Goal: Information Seeking & Learning: Find specific fact

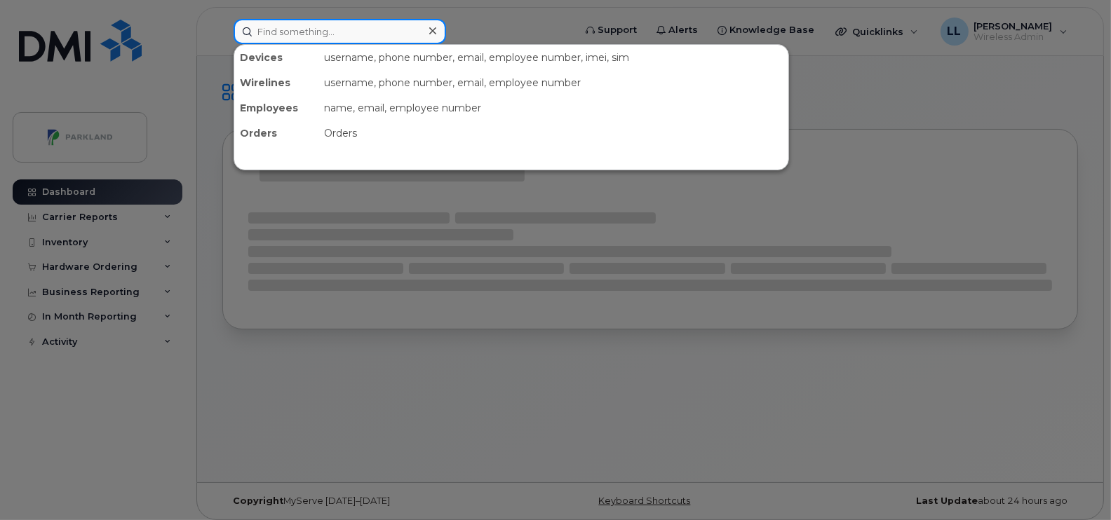
click at [332, 37] on input at bounding box center [339, 31] width 212 height 25
paste input "[PERSON_NAME]"
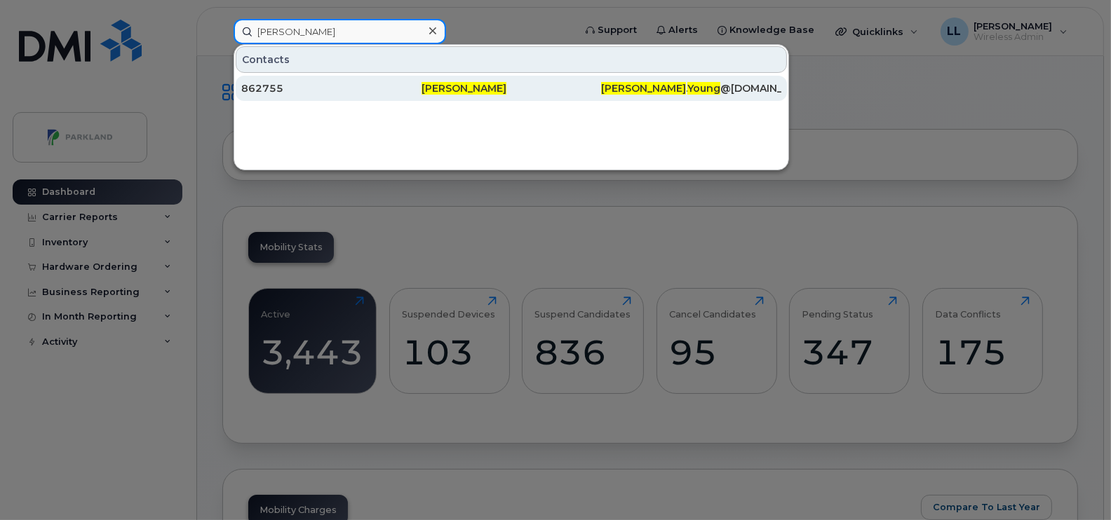
type input "[PERSON_NAME]"
click at [423, 90] on span "[PERSON_NAME]" at bounding box center [463, 88] width 85 height 13
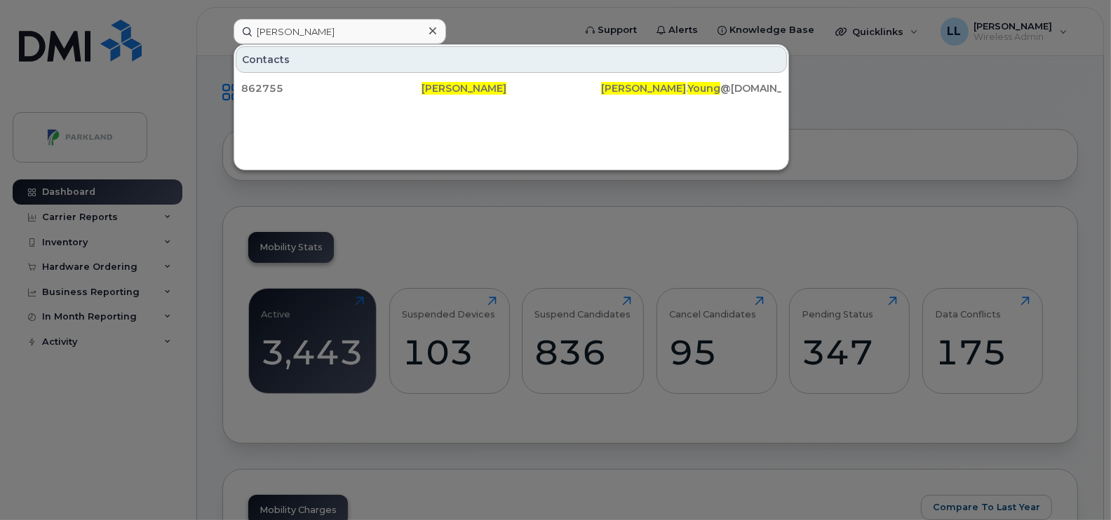
click at [435, 32] on icon at bounding box center [432, 30] width 7 height 11
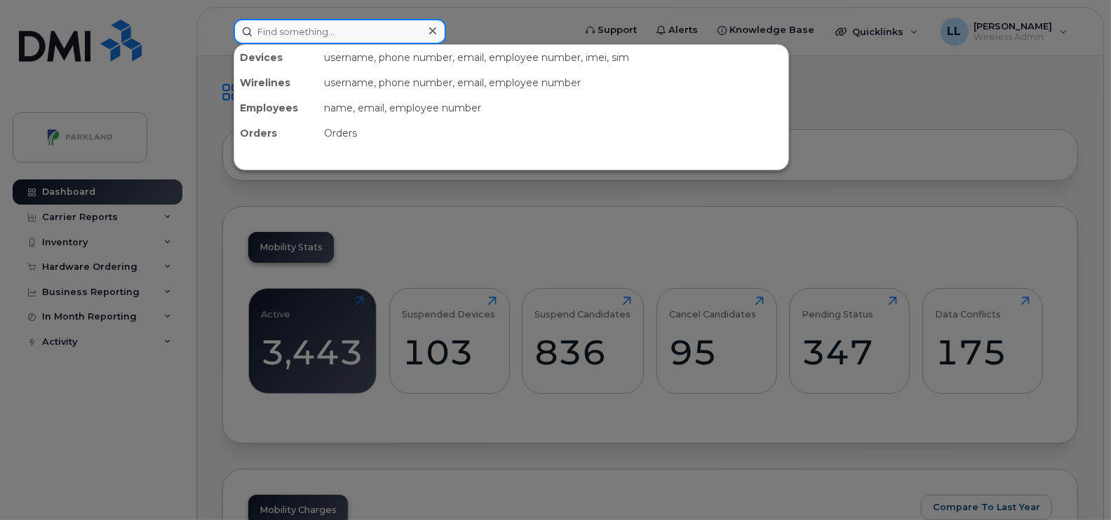
click at [381, 32] on input at bounding box center [339, 31] width 212 height 25
click at [430, 28] on icon at bounding box center [432, 30] width 7 height 11
